Goal: Information Seeking & Learning: Learn about a topic

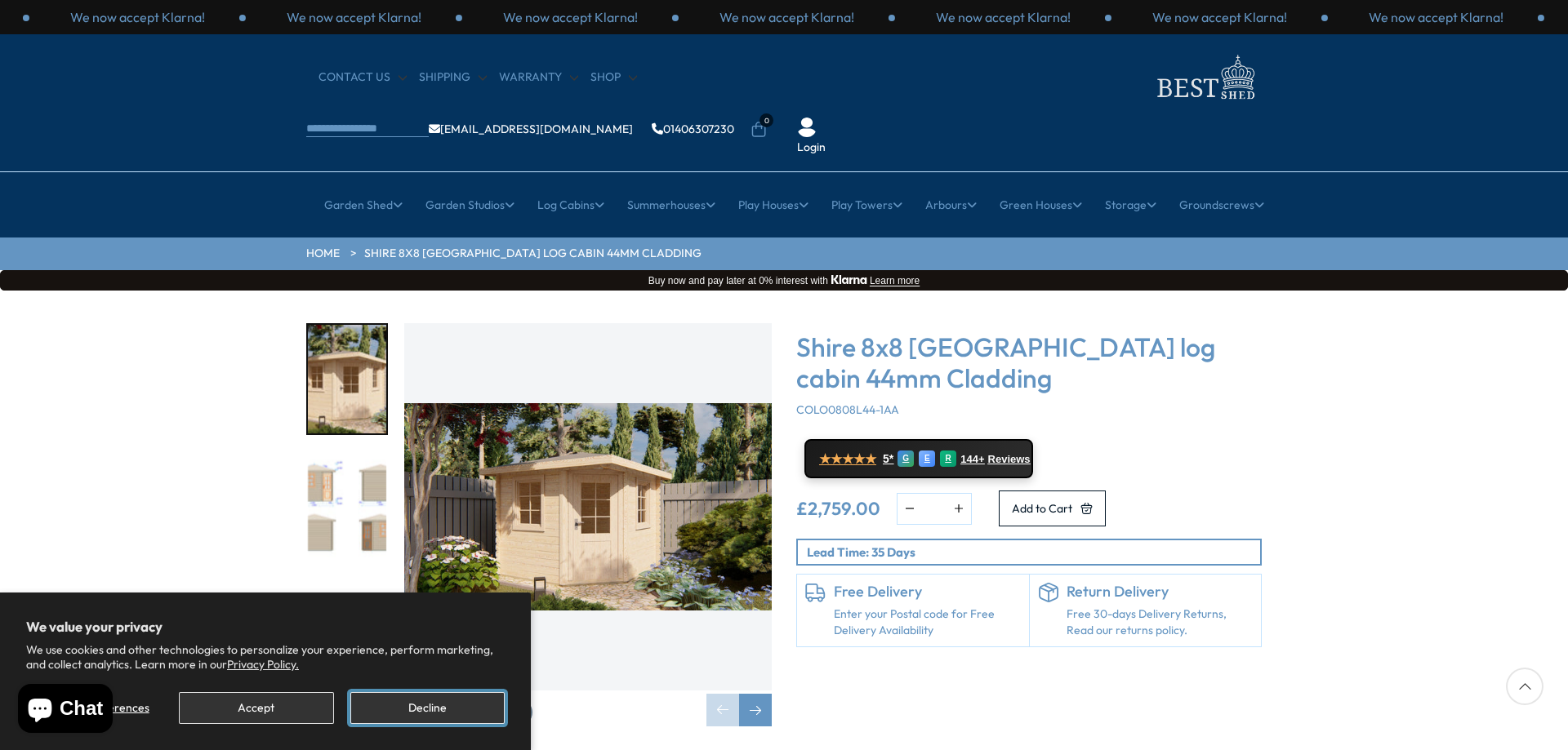
click at [412, 702] on button "Decline" at bounding box center [428, 708] width 154 height 32
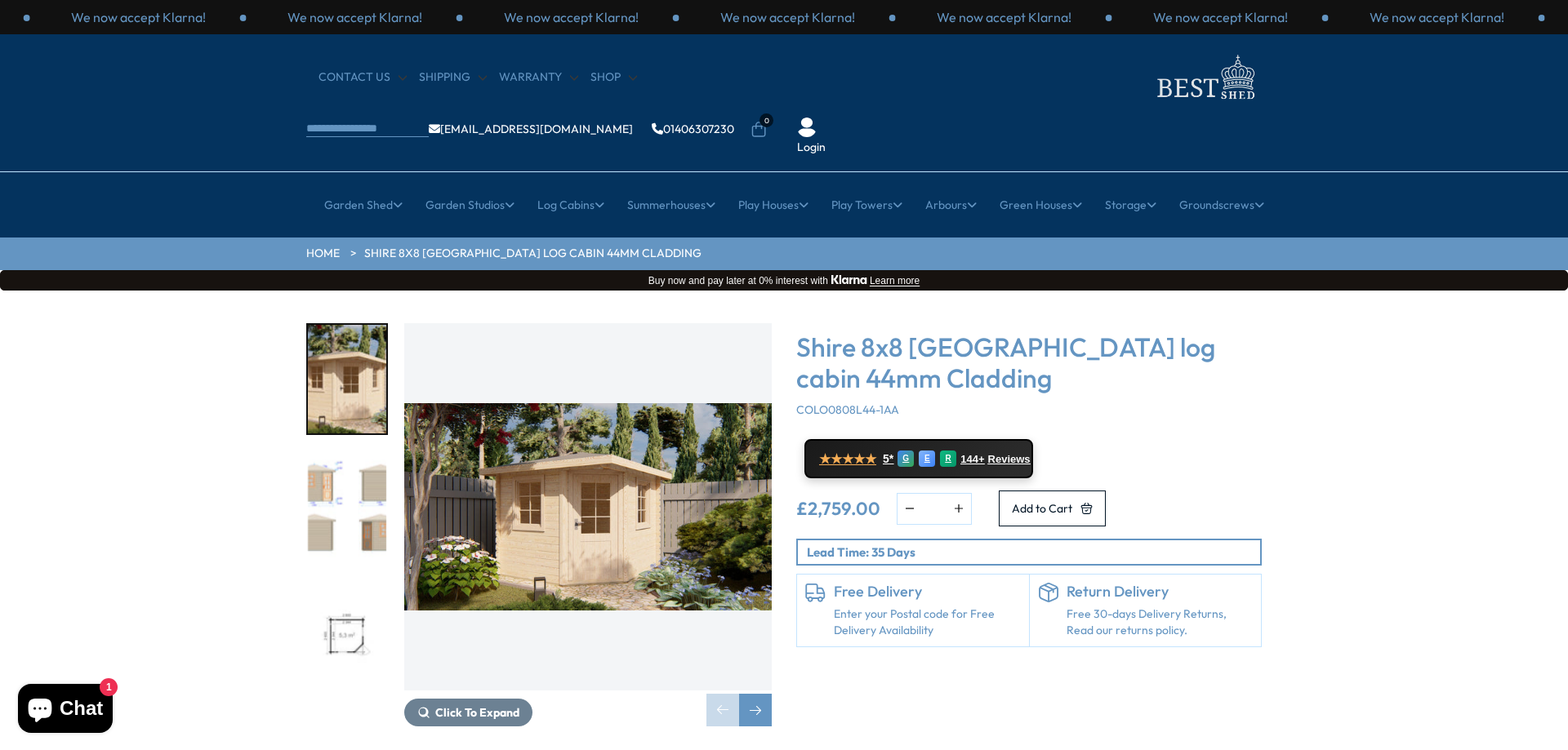
click at [323, 453] on img "2 / 3" at bounding box center [346, 507] width 78 height 109
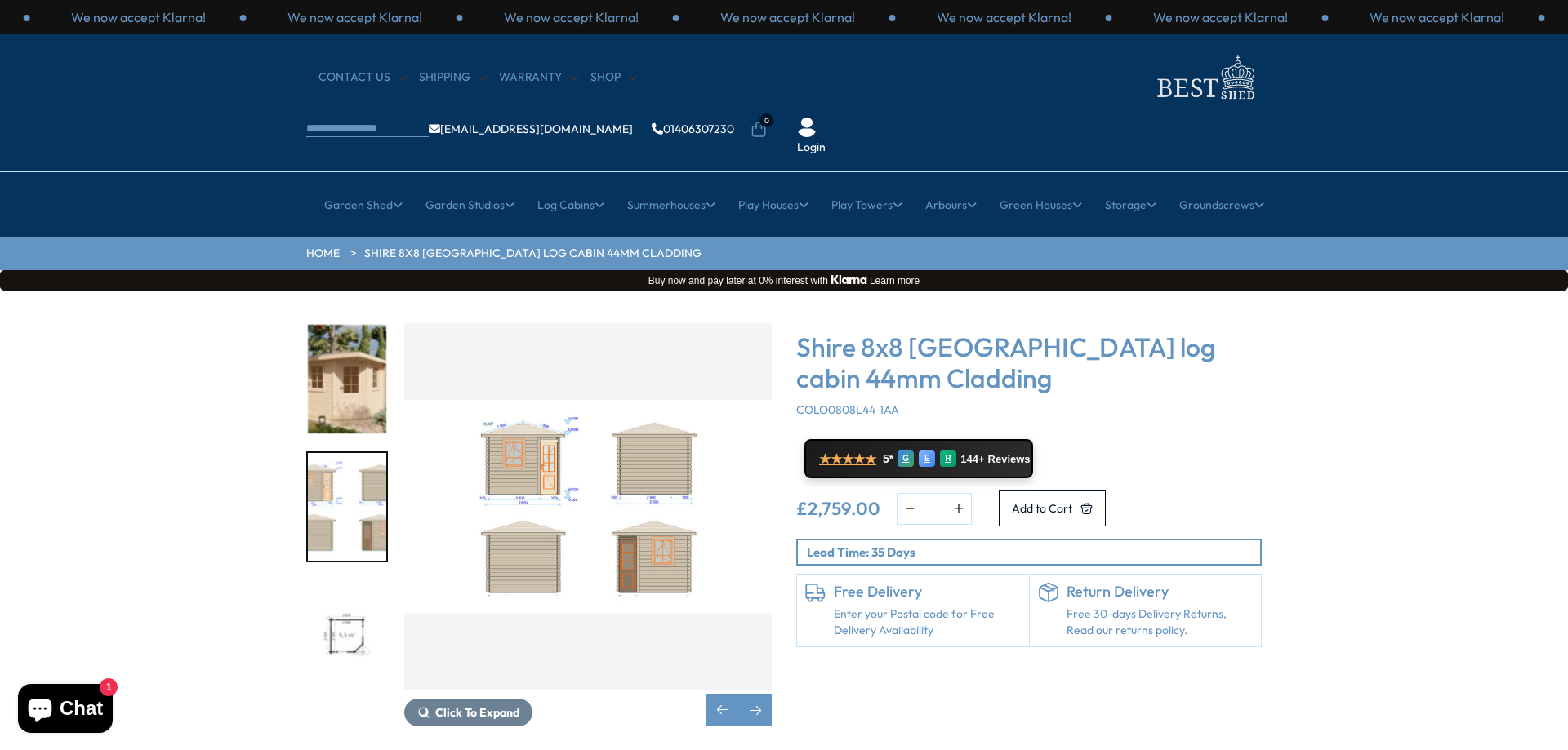
click at [371, 453] on img "2 / 3" at bounding box center [346, 507] width 78 height 109
click at [387, 482] on div "2 / 3" at bounding box center [346, 507] width 82 height 112
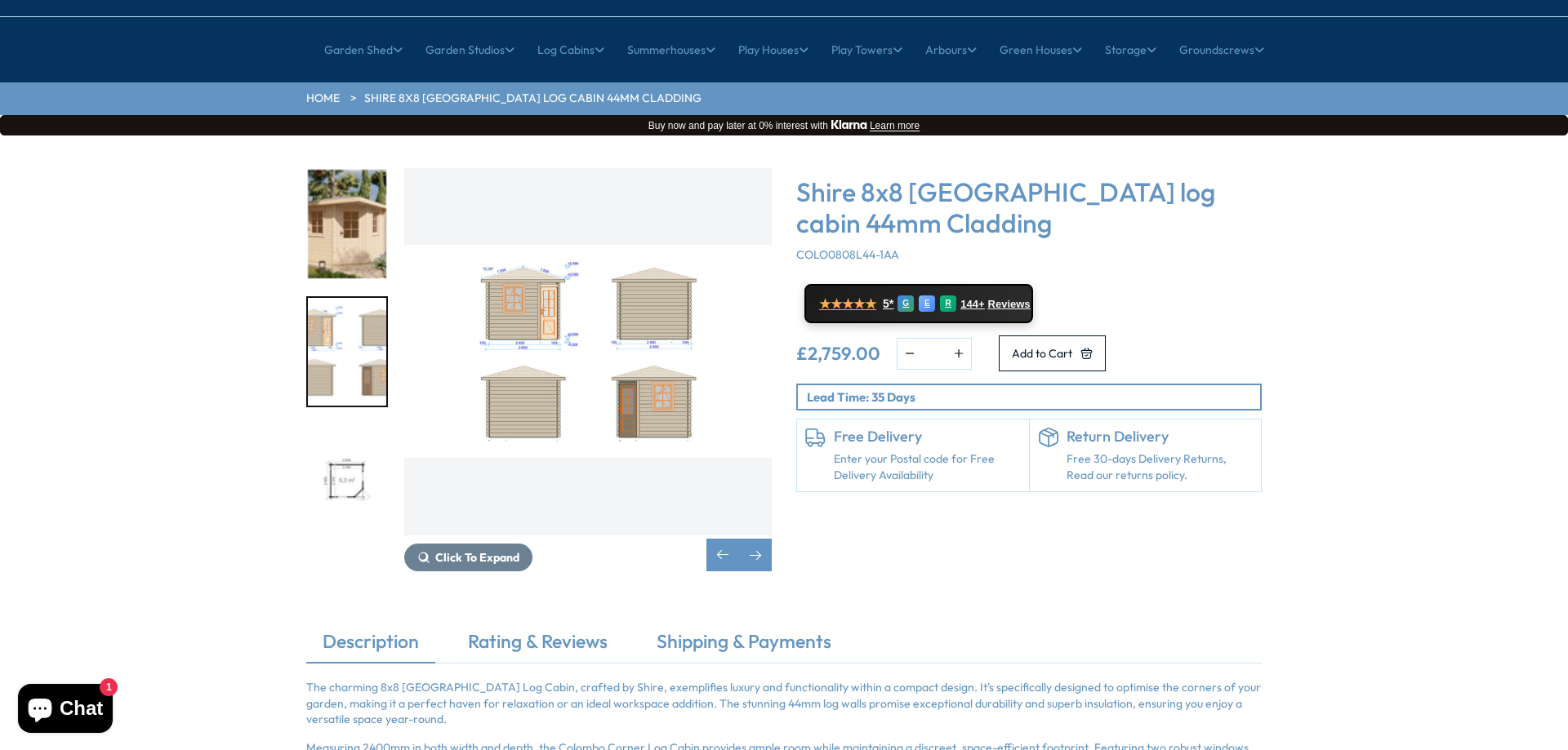
scroll to position [245, 0]
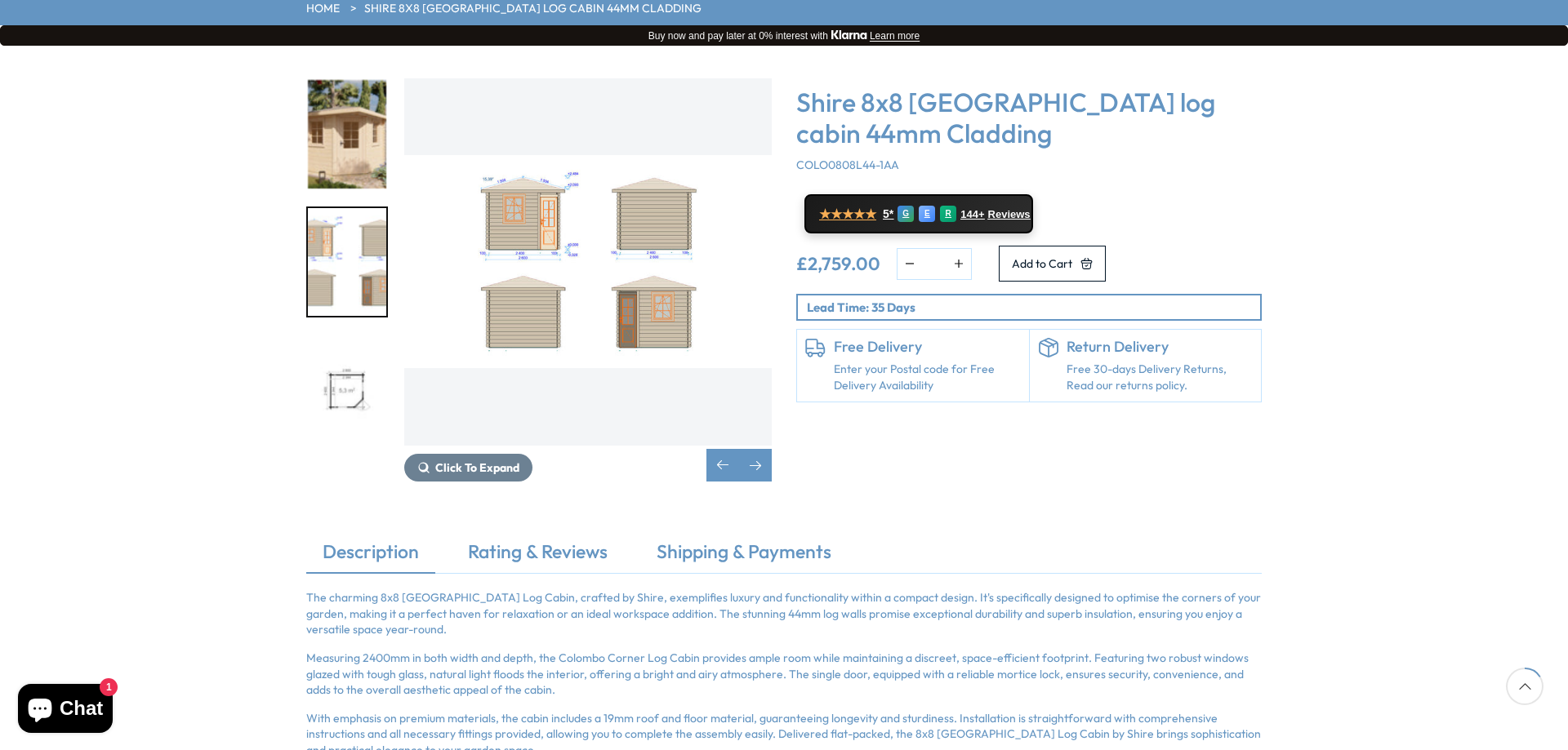
click at [360, 343] on img "3 / 3" at bounding box center [346, 390] width 78 height 109
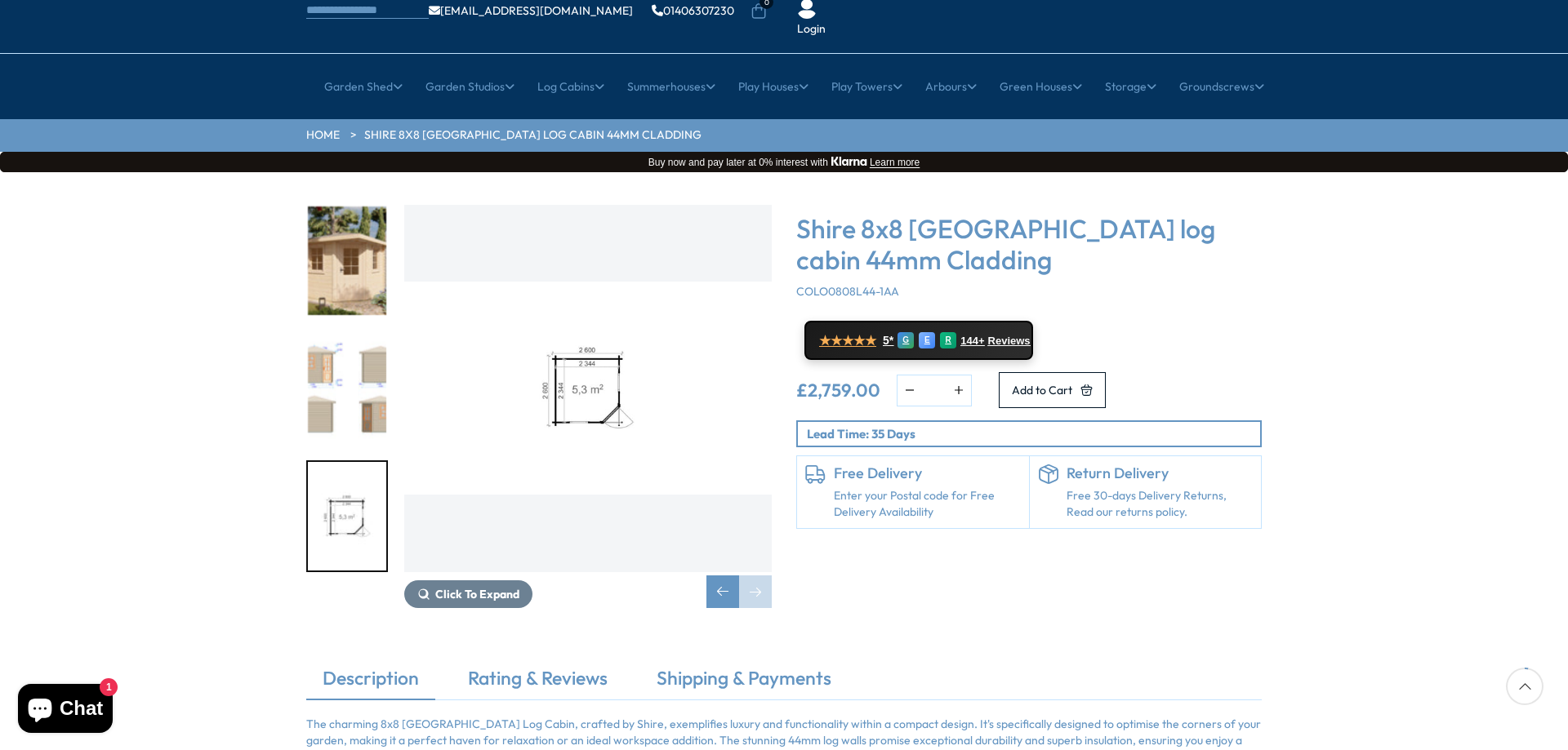
scroll to position [0, 0]
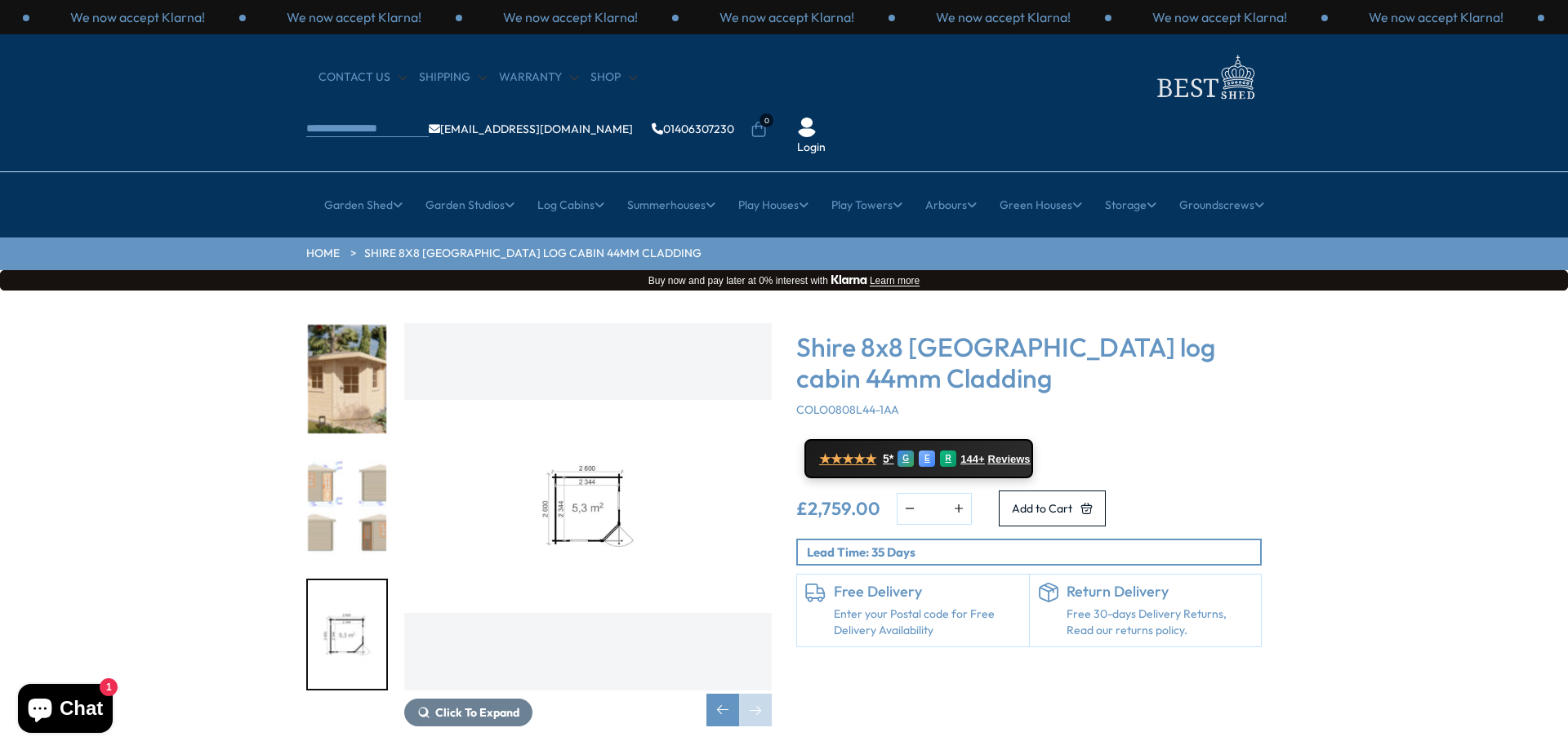
click at [343, 329] on img "1 / 3" at bounding box center [346, 379] width 78 height 109
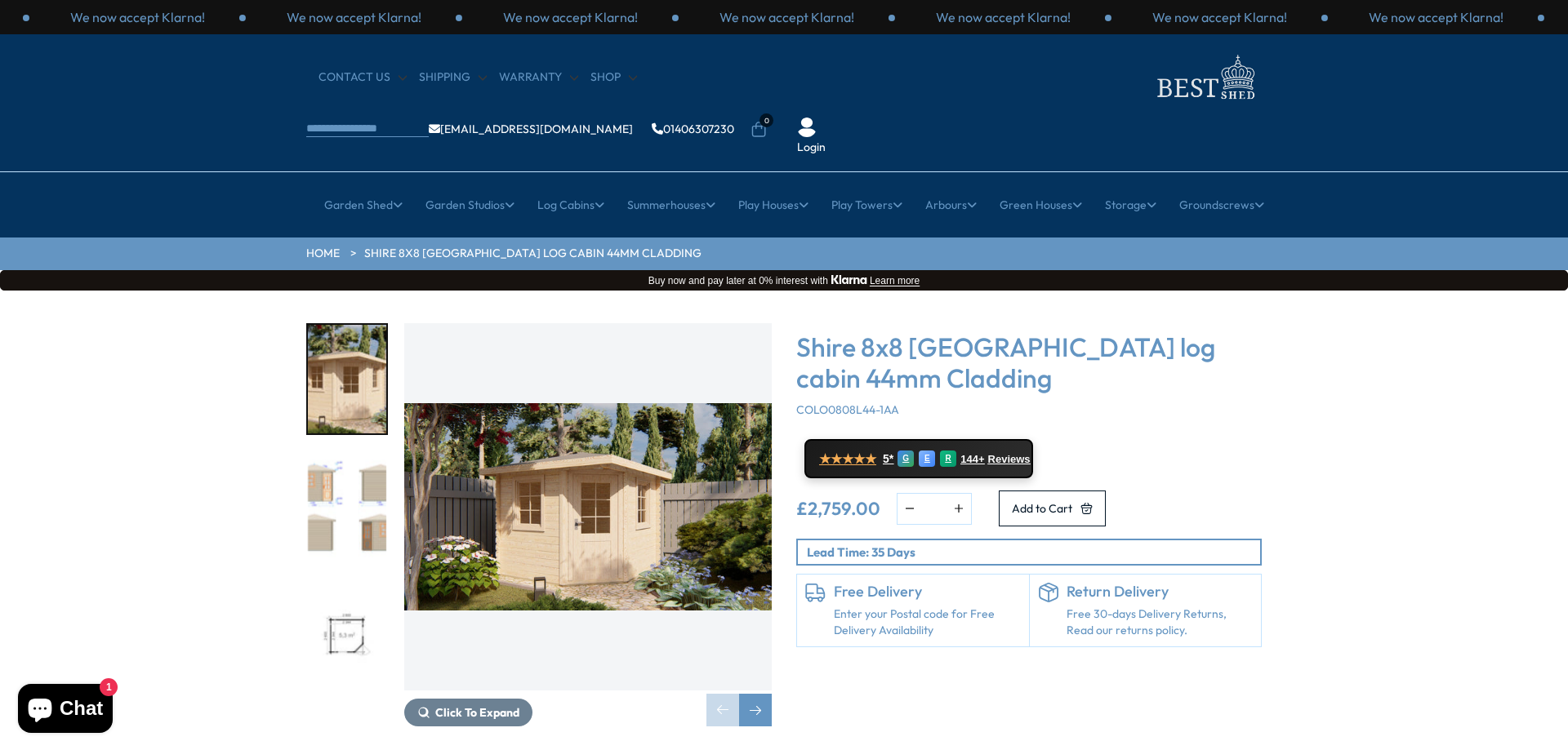
click at [556, 509] on img "1 / 3" at bounding box center [587, 506] width 367 height 367
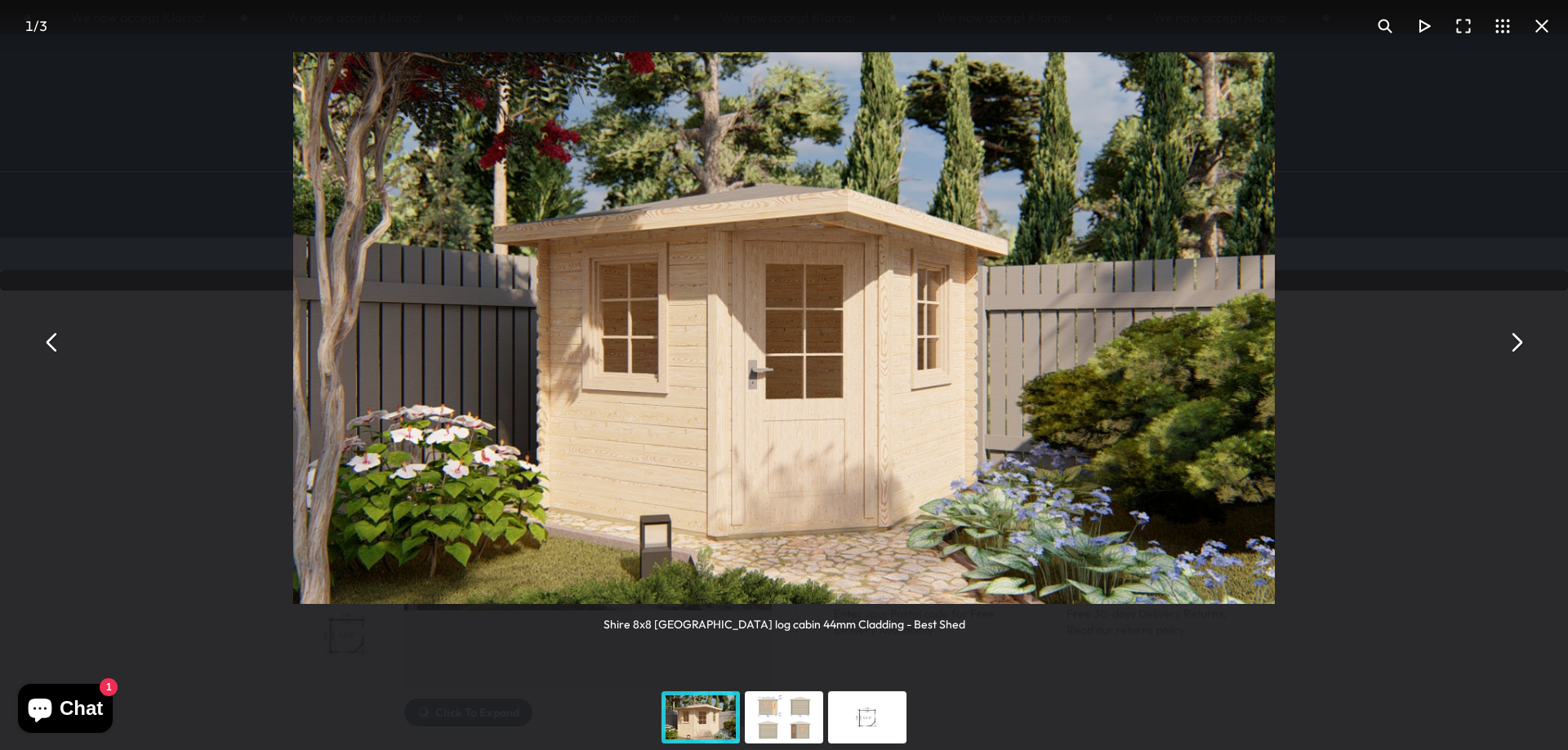
click at [944, 636] on div "Shire 8x8 [GEOGRAPHIC_DATA] log cabin 44mm Cladding - Best Shed" at bounding box center [784, 343] width 1568 height 685
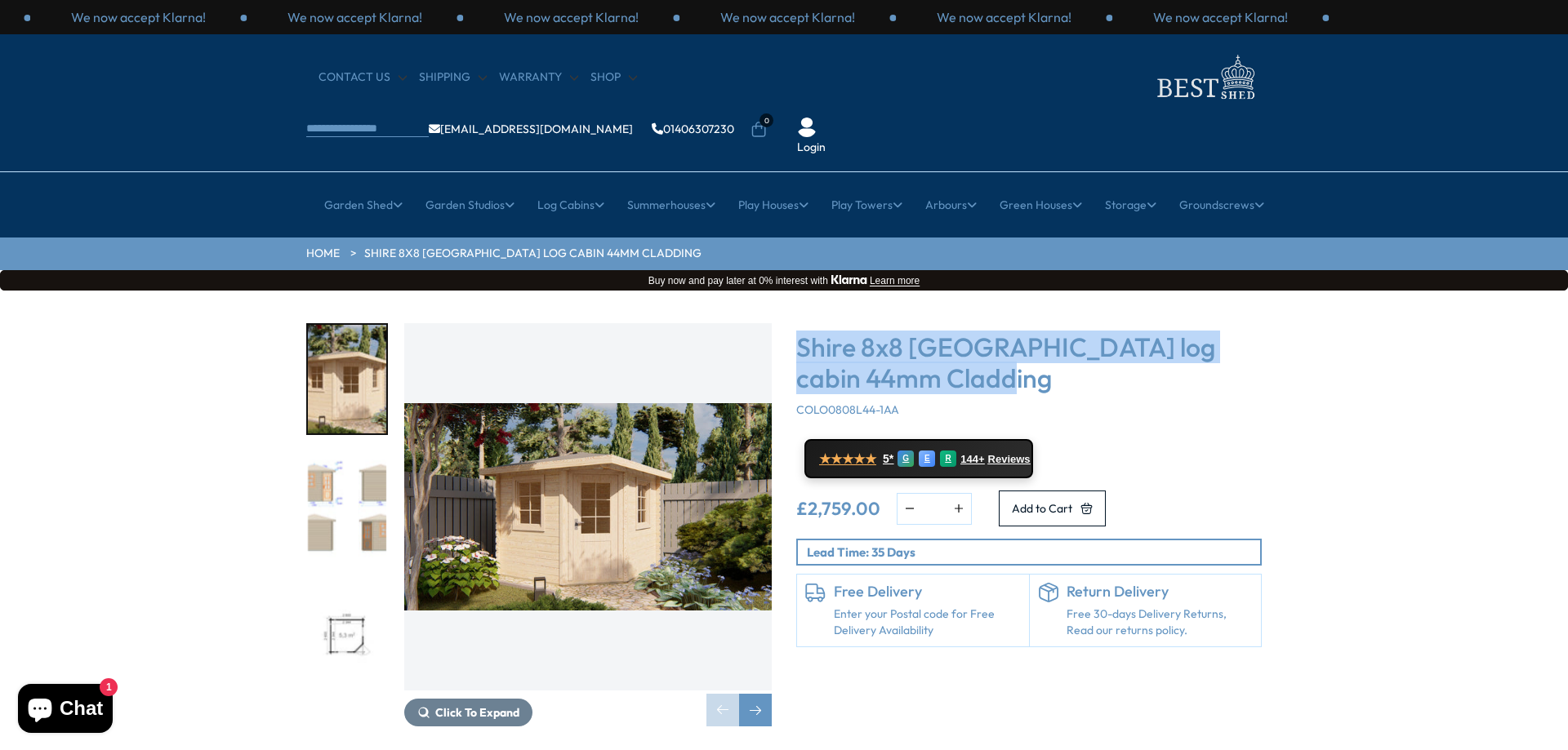
drag, startPoint x: 1019, startPoint y: 330, endPoint x: 797, endPoint y: 306, distance: 223.3
click at [797, 331] on h3 "Shire 8x8 [GEOGRAPHIC_DATA] log cabin 44mm Cladding" at bounding box center [1029, 363] width 465 height 63
copy h3 "Shire 8x8 [GEOGRAPHIC_DATA] log cabin 44mm Cladding"
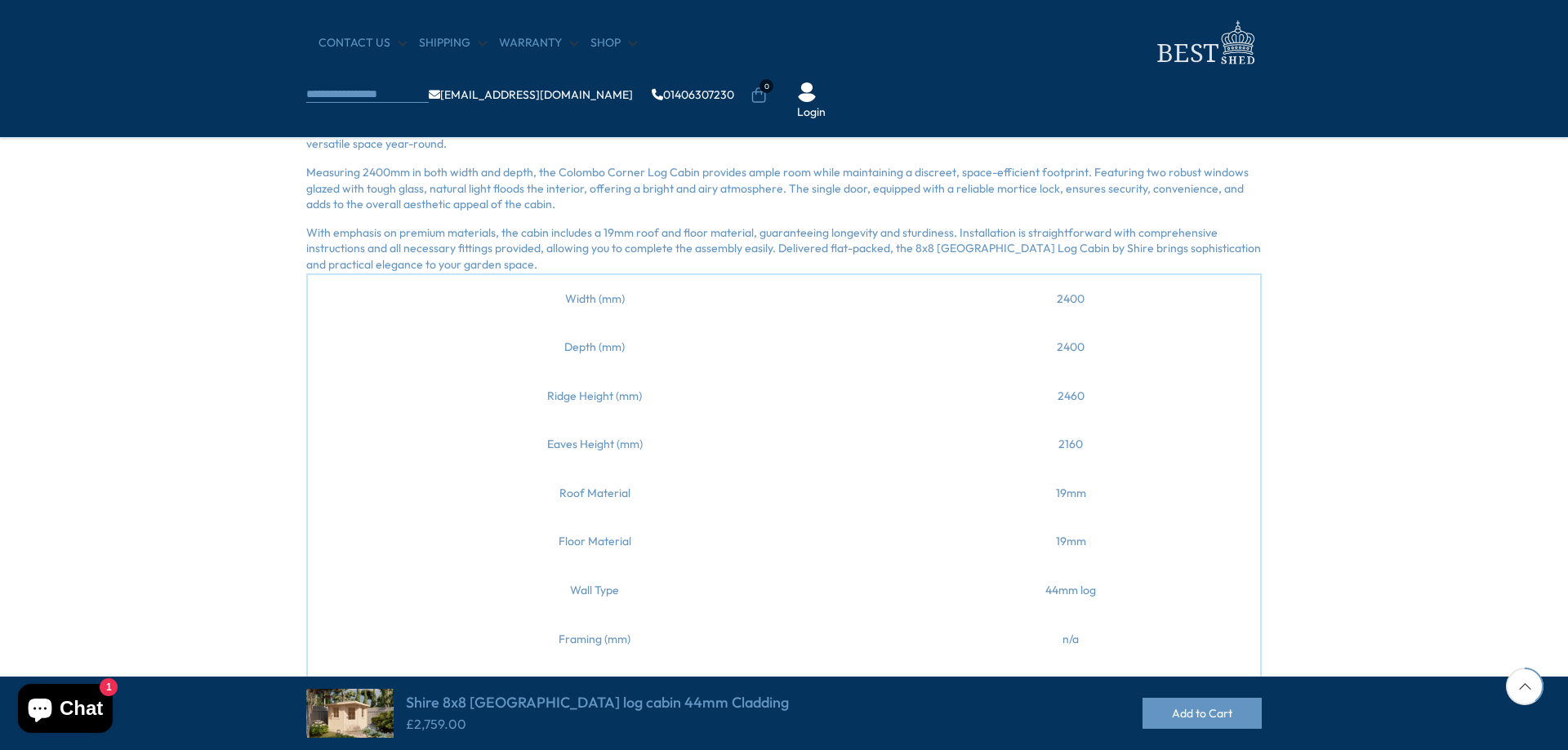
scroll to position [817, 0]
